Goal: Information Seeking & Learning: Check status

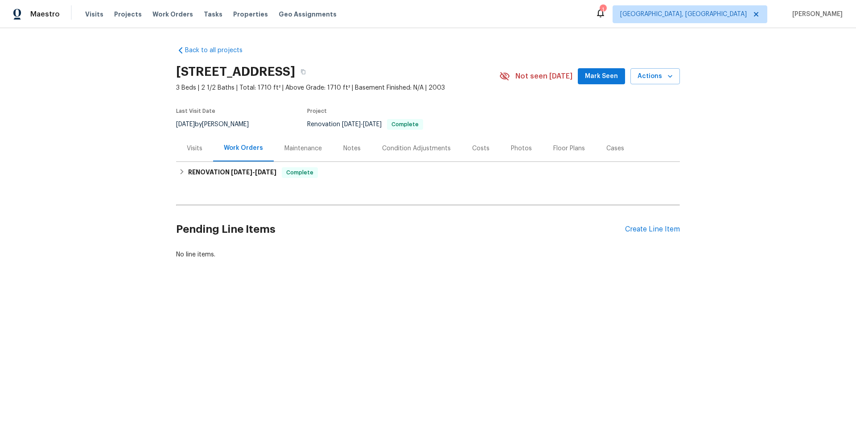
click at [197, 146] on div "Visits" at bounding box center [195, 148] width 16 height 9
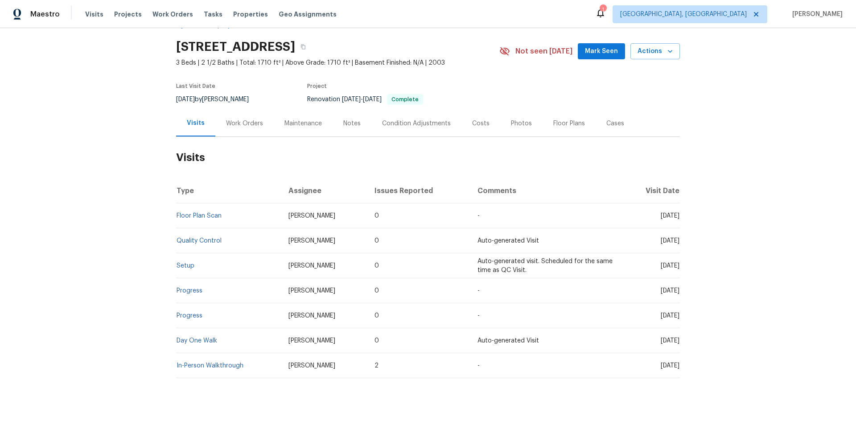
scroll to position [45, 0]
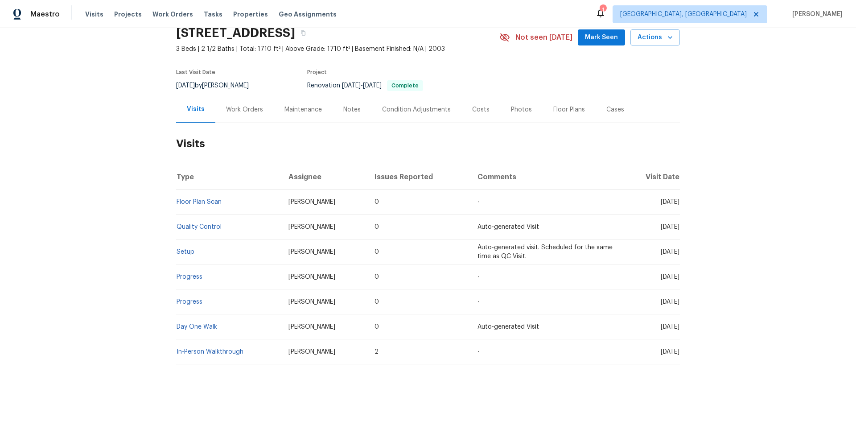
click at [243, 97] on div "Work Orders" at bounding box center [244, 109] width 58 height 26
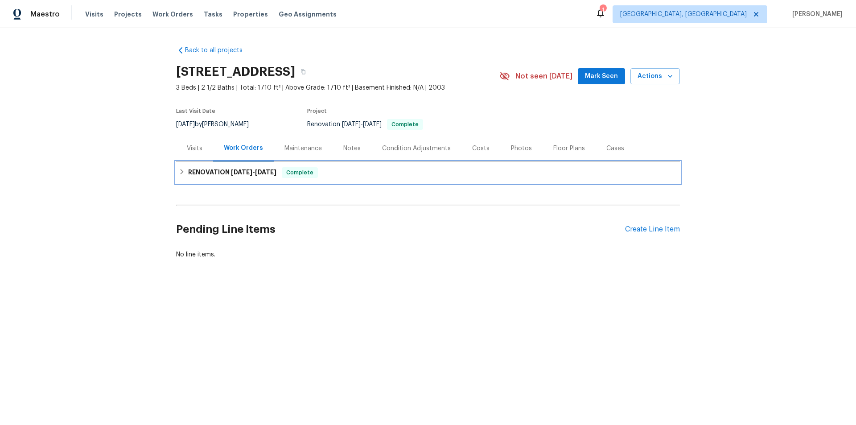
click at [208, 171] on h6 "RENOVATION 9/15/25 - 9/22/25" at bounding box center [232, 172] width 88 height 11
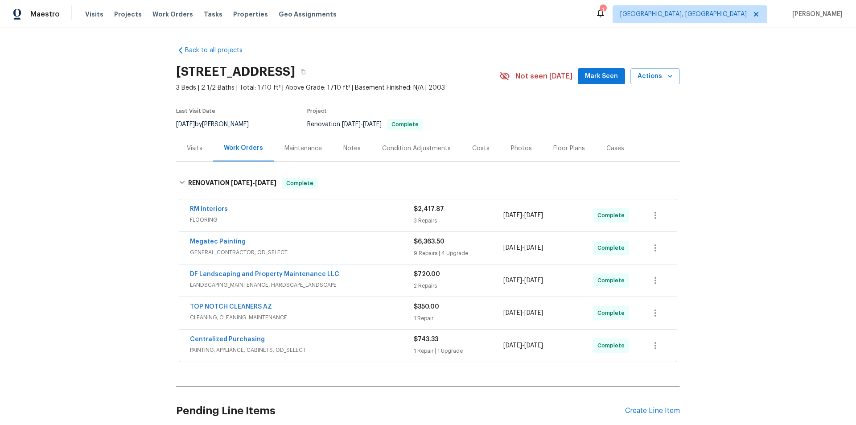
click at [122, 141] on div "Back to all projects 1667 S 172nd Dr, Goodyear, AZ 85338 3 Beds | 2 1/2 Baths |…" at bounding box center [428, 226] width 856 height 397
click at [93, 266] on div "Back to all projects 1667 S 172nd Dr, Goodyear, AZ 85338 3 Beds | 2 1/2 Baths |…" at bounding box center [428, 226] width 856 height 397
click at [127, 220] on div "Back to all projects 1667 S 172nd Dr, Goodyear, AZ 85338 3 Beds | 2 1/2 Baths |…" at bounding box center [428, 226] width 856 height 397
click at [104, 198] on div "Back to all projects 1667 S 172nd Dr, Goodyear, AZ 85338 3 Beds | 2 1/2 Baths |…" at bounding box center [428, 226] width 856 height 397
click at [125, 214] on div "Back to all projects 1667 S 172nd Dr, Goodyear, AZ 85338 3 Beds | 2 1/2 Baths |…" at bounding box center [428, 226] width 856 height 397
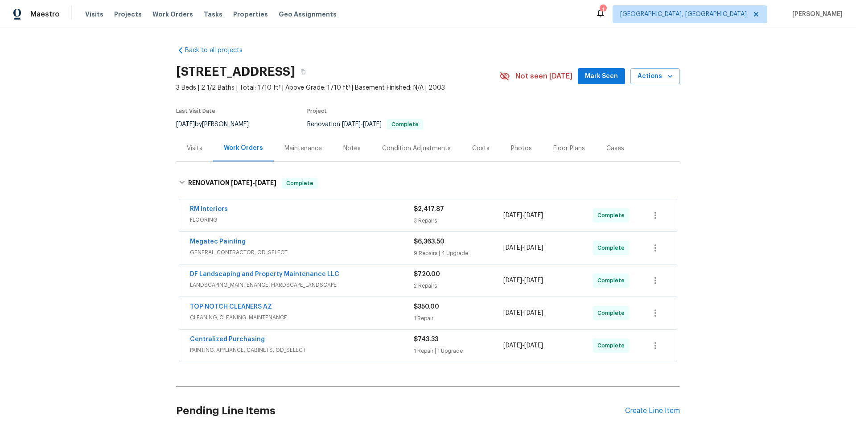
click at [121, 161] on div "Back to all projects 1667 S 172nd Dr, Goodyear, AZ 85338 3 Beds | 2 1/2 Baths |…" at bounding box center [428, 226] width 856 height 397
click at [92, 182] on div "Back to all projects 1667 S 172nd Dr, Goodyear, AZ 85338 3 Beds | 2 1/2 Baths |…" at bounding box center [428, 226] width 856 height 397
click at [107, 153] on div "Back to all projects 1667 S 172nd Dr, Goodyear, AZ 85338 3 Beds | 2 1/2 Baths |…" at bounding box center [428, 226] width 856 height 397
click at [105, 192] on div "Back to all projects 1667 S 172nd Dr, Goodyear, AZ 85338 3 Beds | 2 1/2 Baths |…" at bounding box center [428, 226] width 856 height 397
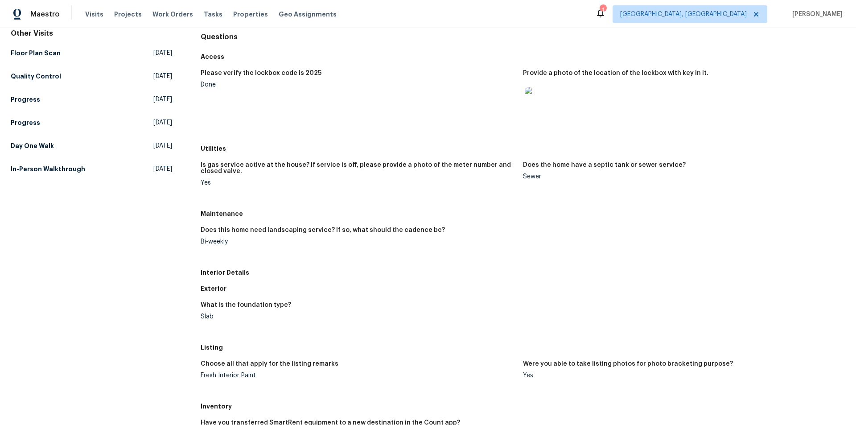
scroll to position [89, 0]
drag, startPoint x: 199, startPoint y: 213, endPoint x: 239, endPoint y: 251, distance: 55.5
click at [239, 251] on div "Maintenance Does this home need landscaping service? If so, what should the cad…" at bounding box center [523, 234] width 645 height 59
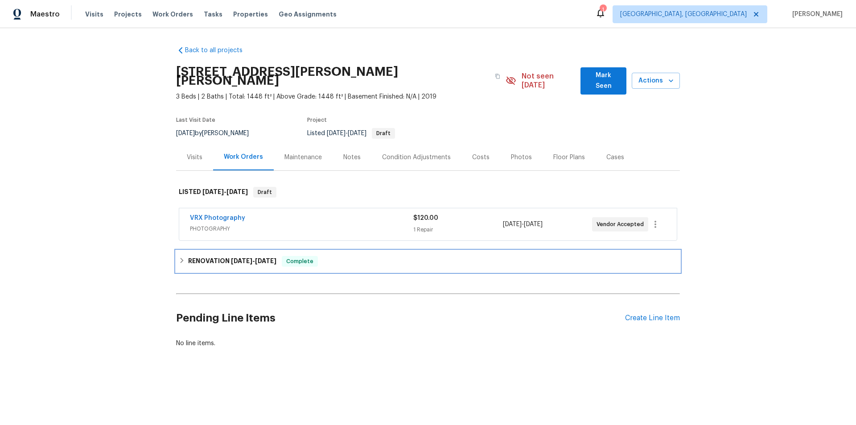
click at [194, 251] on div "RENOVATION 9/17/25 - 9/22/25 Complete" at bounding box center [428, 261] width 504 height 21
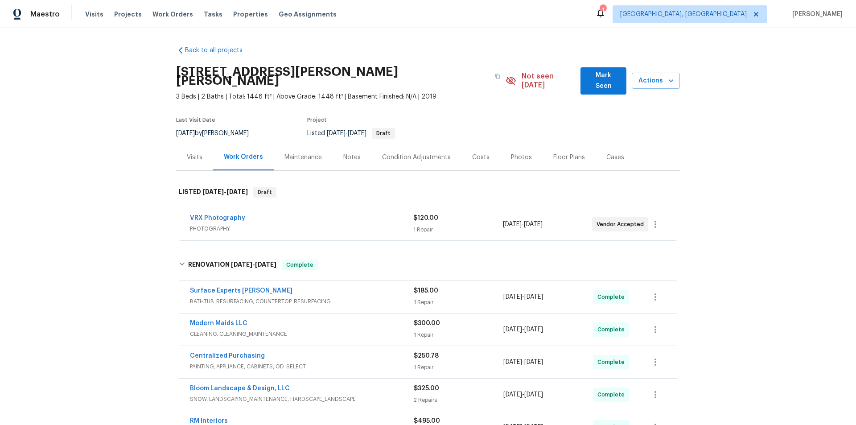
click at [121, 226] on div "Back to all projects 1114 Noor Ln, Fuquay Varina, NC 27526 3 Beds | 2 Baths | T…" at bounding box center [428, 226] width 856 height 397
click at [133, 125] on div "Back to all projects 1114 Noor Ln, Fuquay Varina, NC 27526 3 Beds | 2 Baths | T…" at bounding box center [428, 226] width 856 height 397
click at [136, 166] on div "Back to all projects 1114 Noor Ln, Fuquay Varina, NC 27526 3 Beds | 2 Baths | T…" at bounding box center [428, 226] width 856 height 397
click at [94, 151] on div "Back to all projects 1114 Noor Ln, Fuquay Varina, NC 27526 3 Beds | 2 Baths | T…" at bounding box center [428, 226] width 856 height 397
click at [138, 178] on div "Back to all projects 1114 Noor Ln, Fuquay Varina, NC 27526 3 Beds | 2 Baths | T…" at bounding box center [428, 226] width 856 height 397
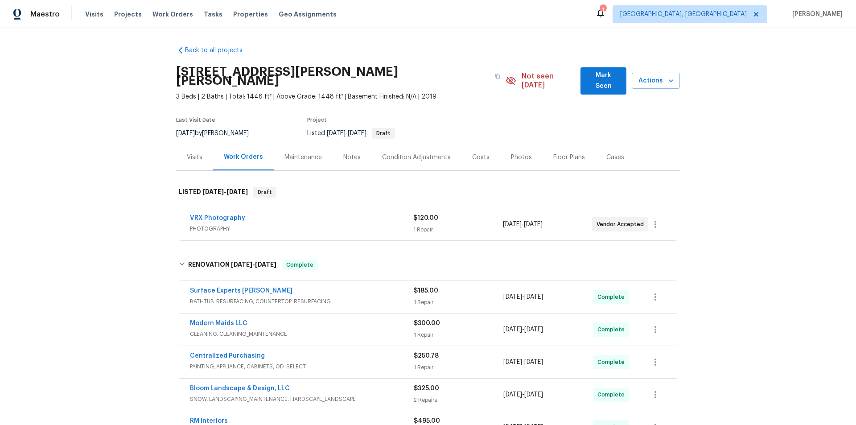
click at [122, 190] on div "Back to all projects 1114 Noor Ln, Fuquay Varina, NC 27526 3 Beds | 2 Baths | T…" at bounding box center [428, 226] width 856 height 397
click at [126, 193] on div "Back to all projects 1114 Noor Ln, Fuquay Varina, NC 27526 3 Beds | 2 Baths | T…" at bounding box center [428, 226] width 856 height 397
click at [102, 172] on div "Back to all projects 1114 Noor Ln, Fuquay Varina, NC 27526 3 Beds | 2 Baths | T…" at bounding box center [428, 226] width 856 height 397
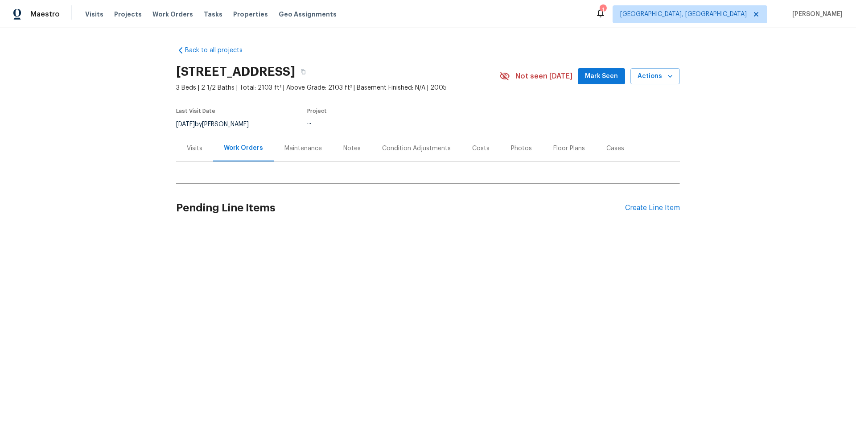
click at [195, 152] on div "Visits" at bounding box center [195, 148] width 16 height 9
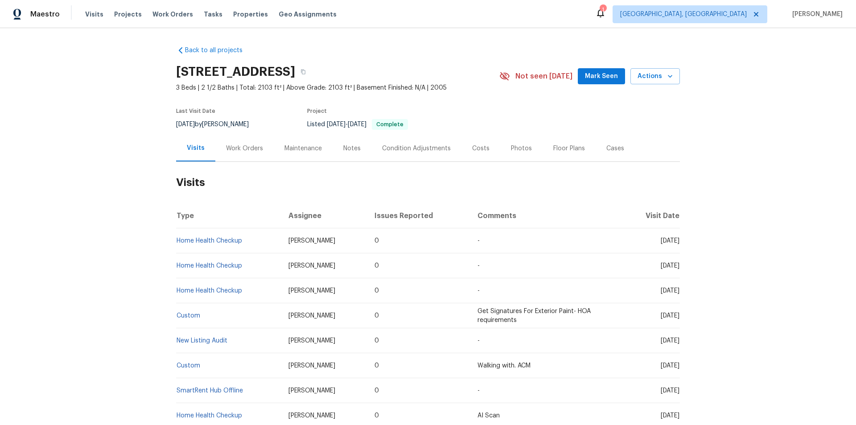
click at [223, 153] on div "Work Orders" at bounding box center [244, 148] width 58 height 26
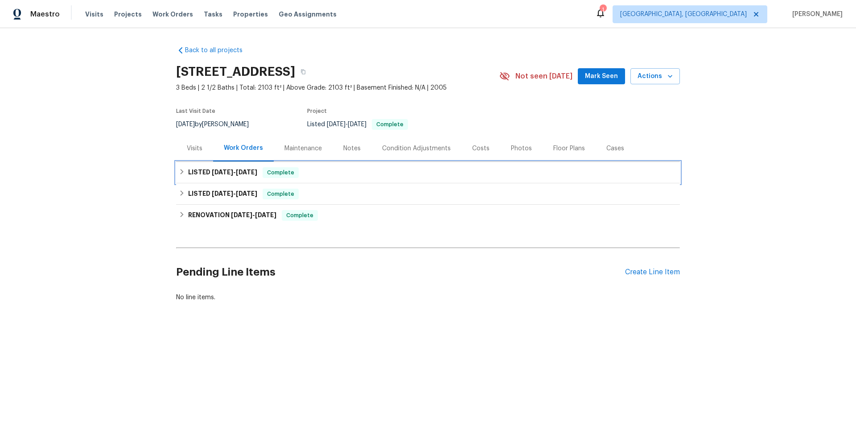
click at [214, 177] on h6 "LISTED 9/10/25 - 9/15/25" at bounding box center [222, 172] width 69 height 11
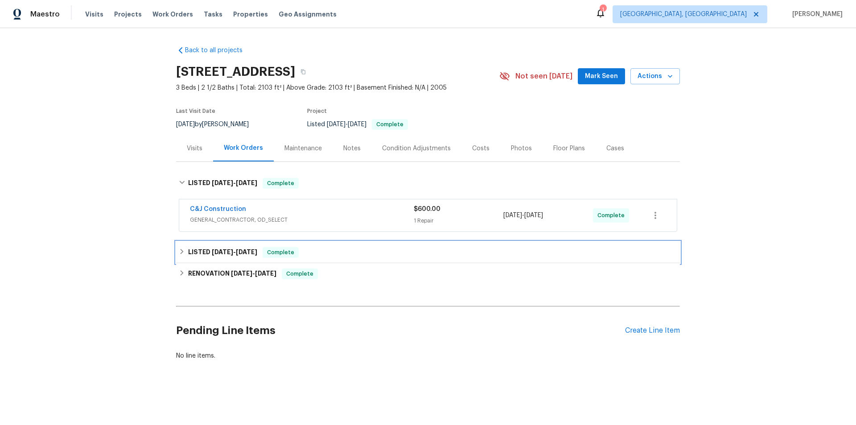
click at [213, 244] on div "LISTED 8/26/25 - 8/27/25 Complete" at bounding box center [428, 252] width 504 height 21
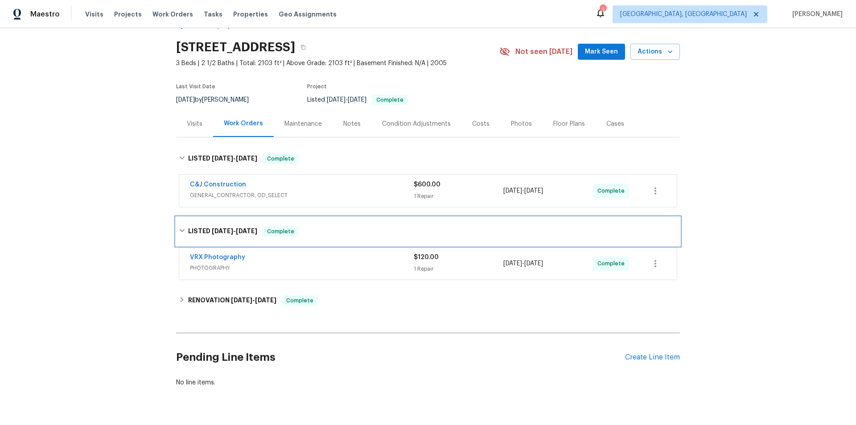
scroll to position [54, 0]
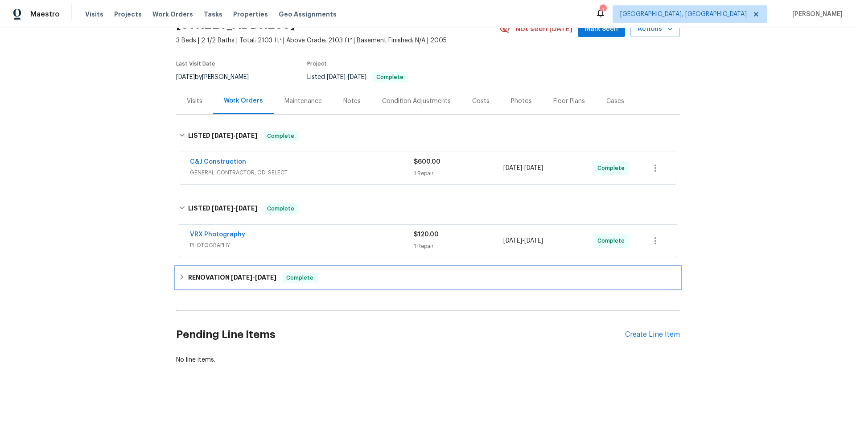
click at [213, 267] on div "RENOVATION 8/11/25 - 8/20/25 Complete" at bounding box center [428, 277] width 504 height 21
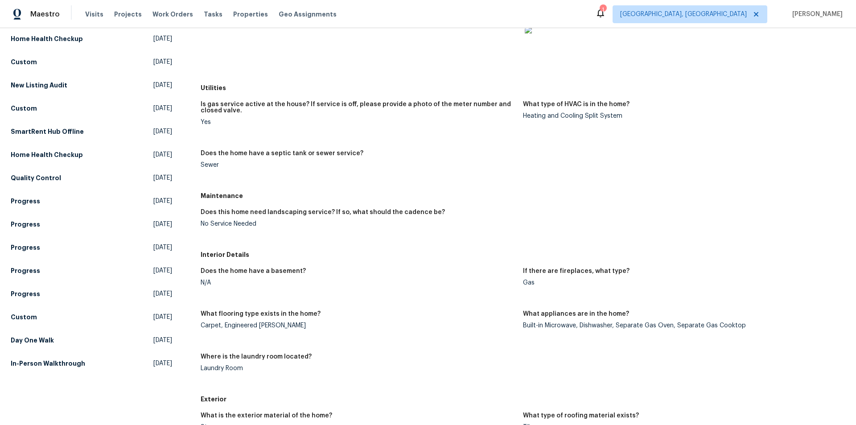
scroll to position [178, 0]
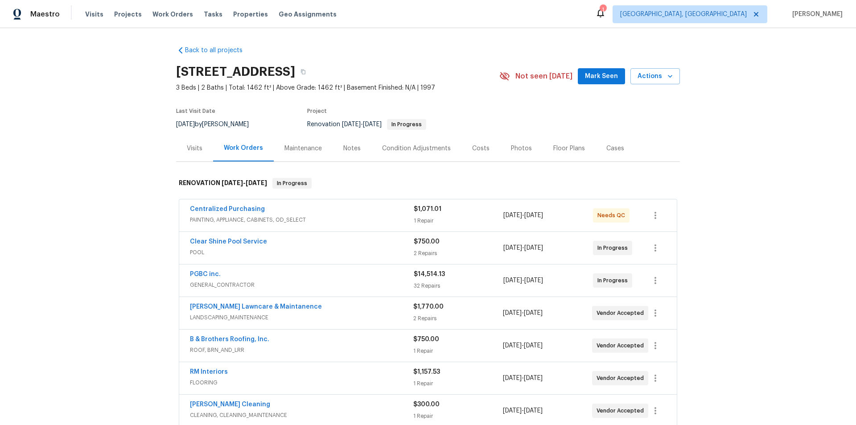
click at [141, 241] on div "Back to all projects [STREET_ADDRESS] 3 Beds | 2 Baths | Total: 1462 ft² | Abov…" at bounding box center [428, 226] width 856 height 397
